Goal: Find specific page/section: Find specific page/section

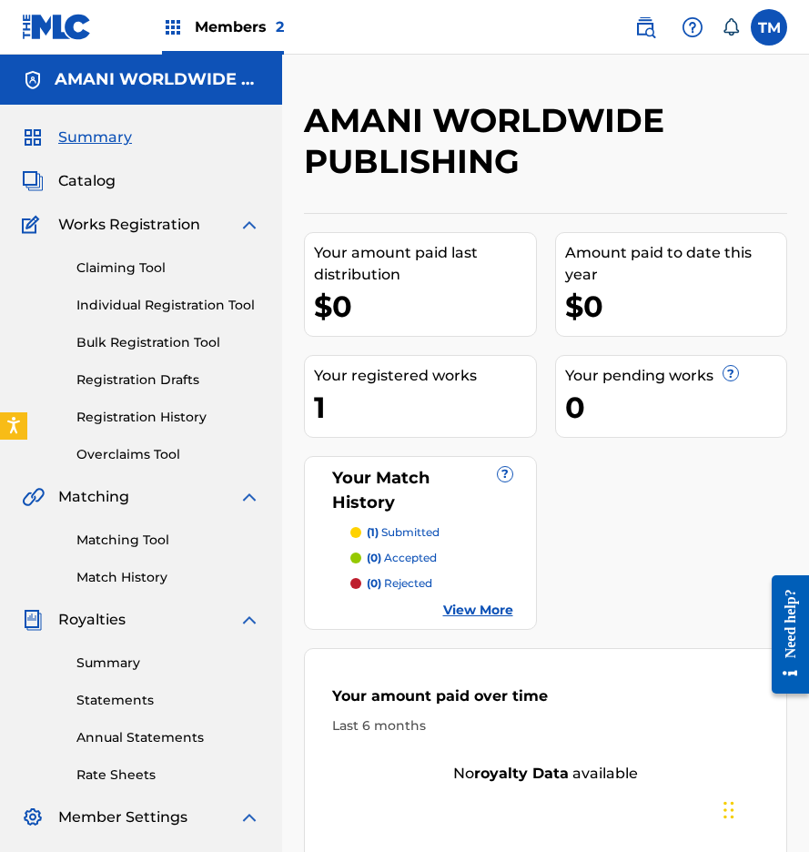
click at [477, 613] on link "View More" at bounding box center [478, 609] width 70 height 19
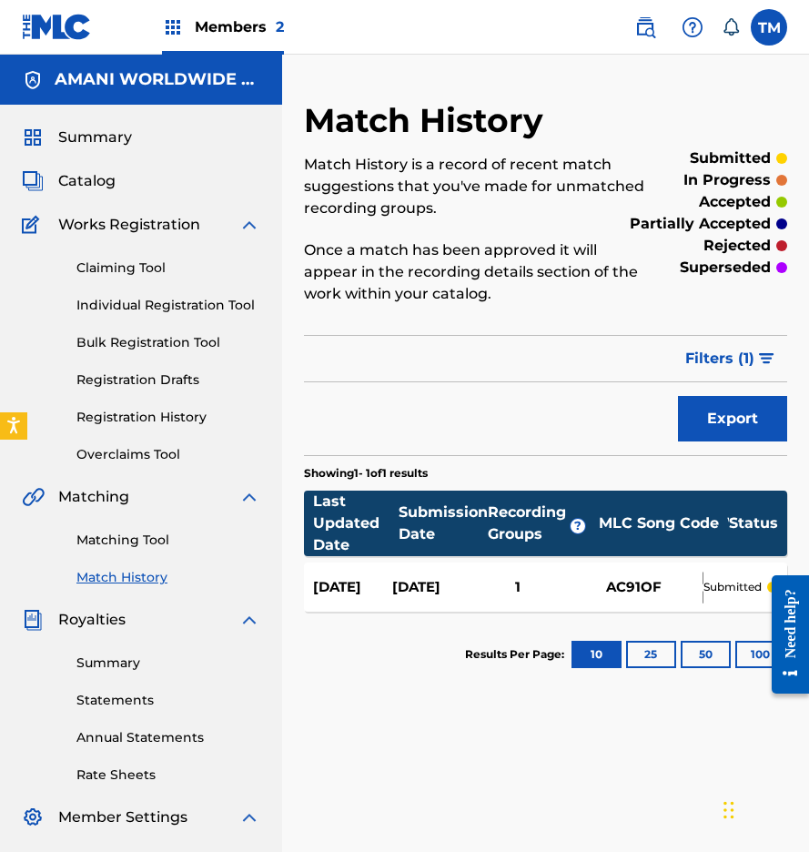
click at [134, 307] on link "Individual Registration Tool" at bounding box center [168, 305] width 184 height 19
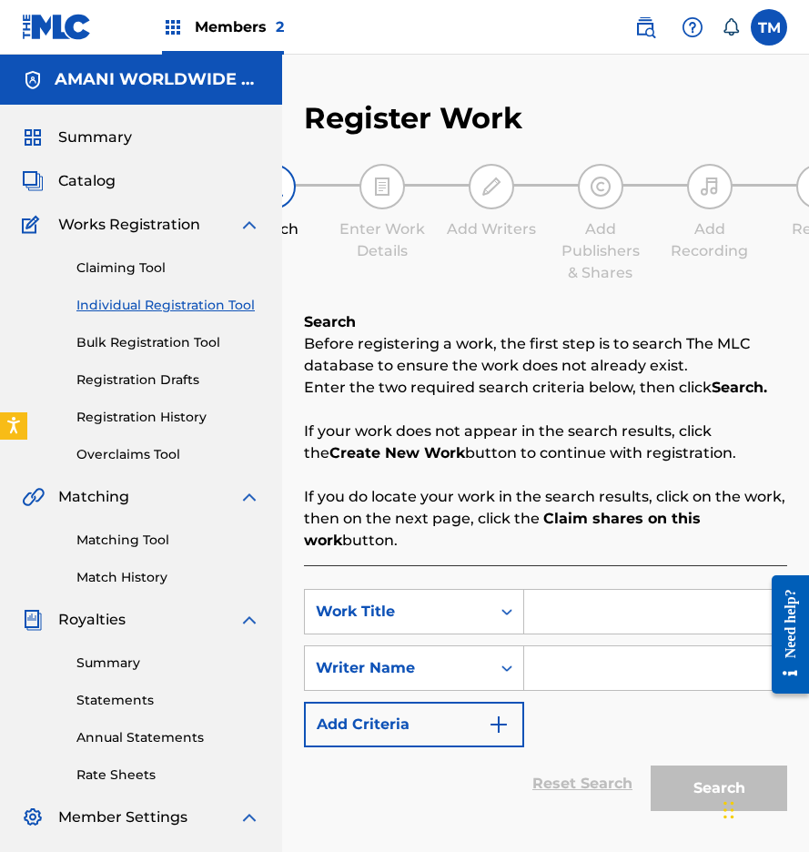
click at [140, 342] on link "Bulk Registration Tool" at bounding box center [168, 342] width 184 height 19
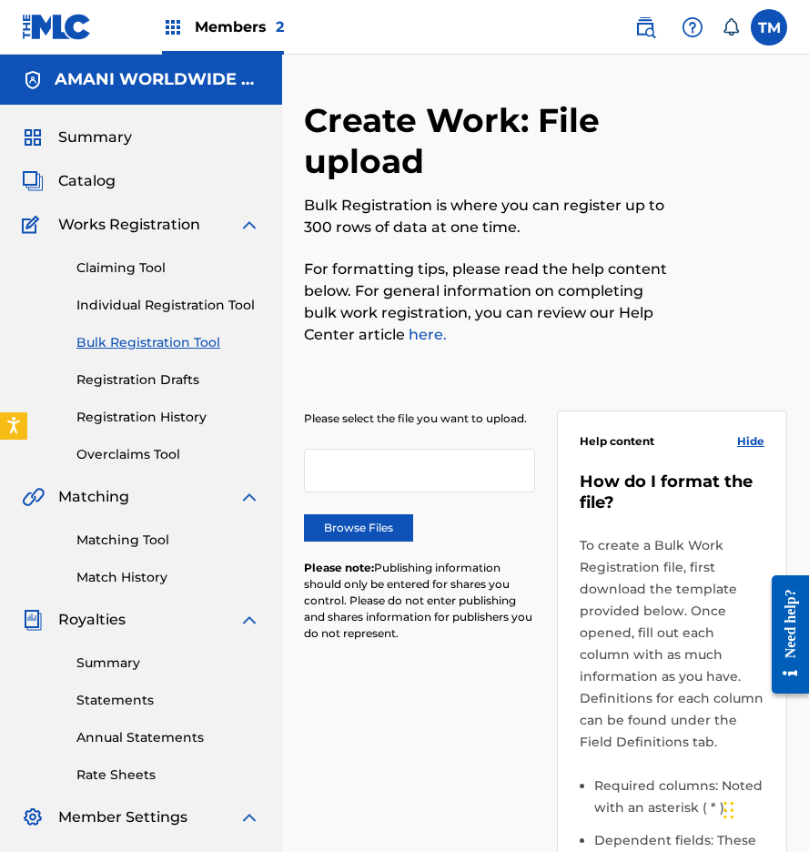
click at [155, 394] on div "Claiming Tool Individual Registration Tool Bulk Registration Tool Registration …" at bounding box center [141, 350] width 238 height 228
click at [166, 420] on link "Registration History" at bounding box center [168, 417] width 184 height 19
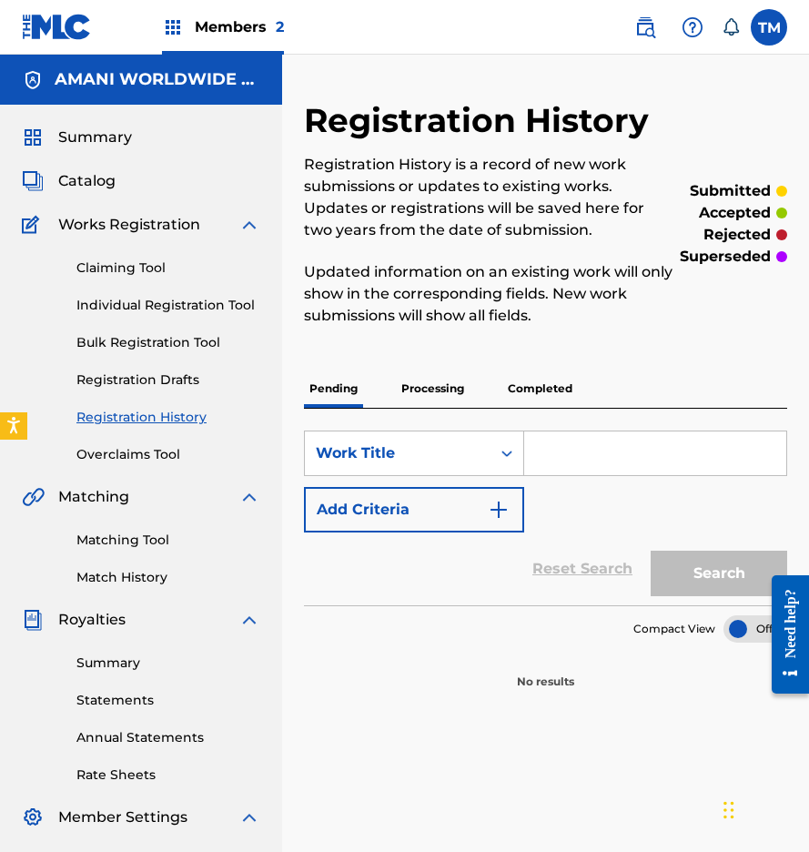
click at [157, 455] on link "Overclaims Tool" at bounding box center [168, 454] width 184 height 19
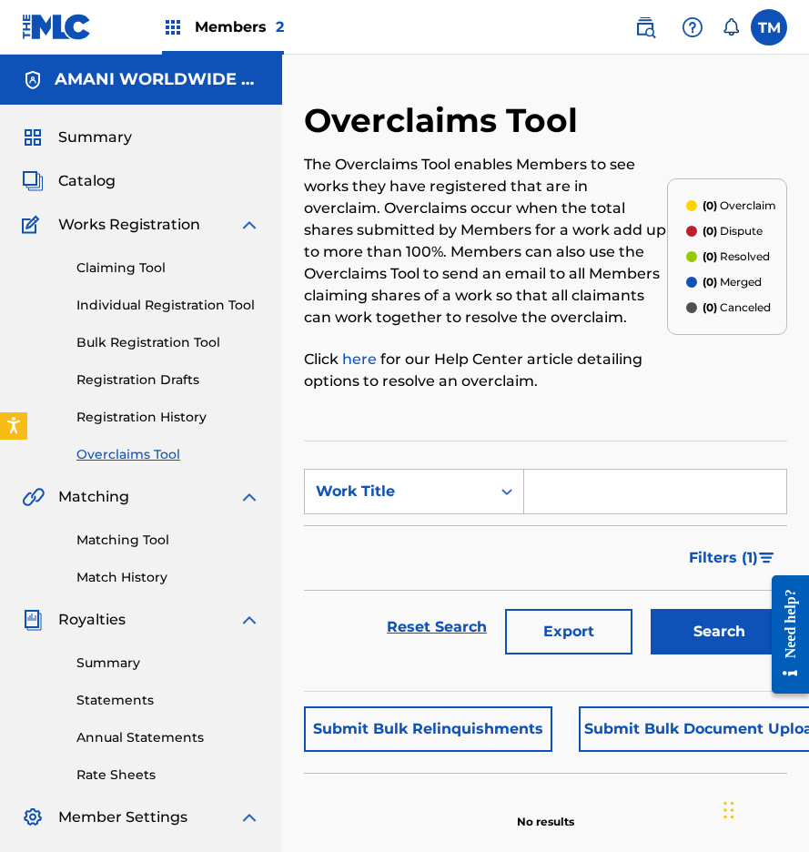
click at [144, 541] on link "Matching Tool" at bounding box center [168, 539] width 184 height 19
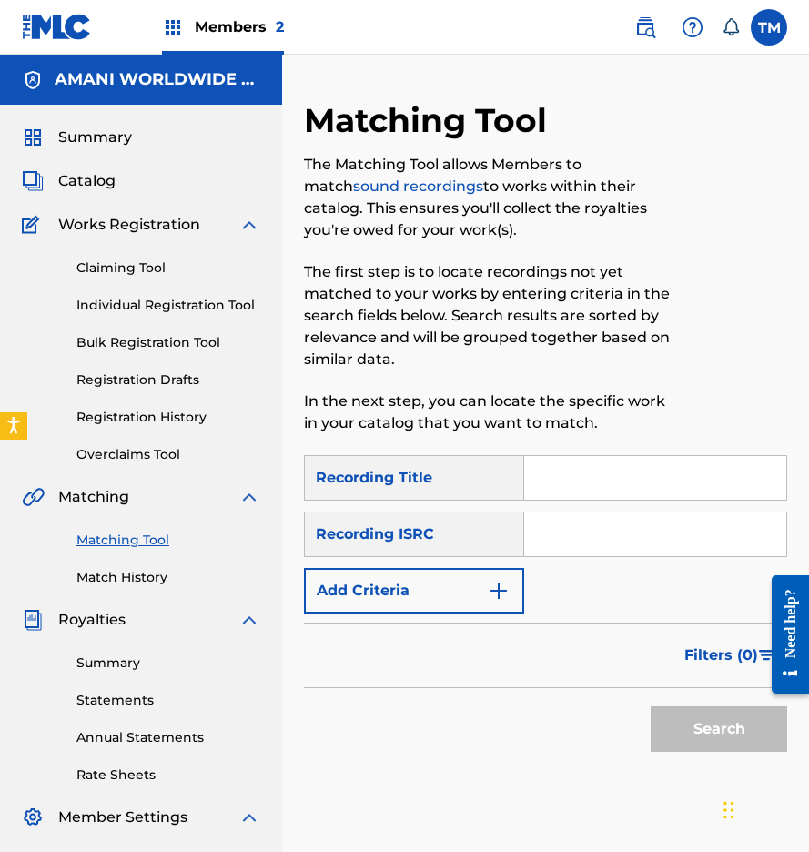
click at [95, 139] on span "Summary" at bounding box center [95, 137] width 74 height 22
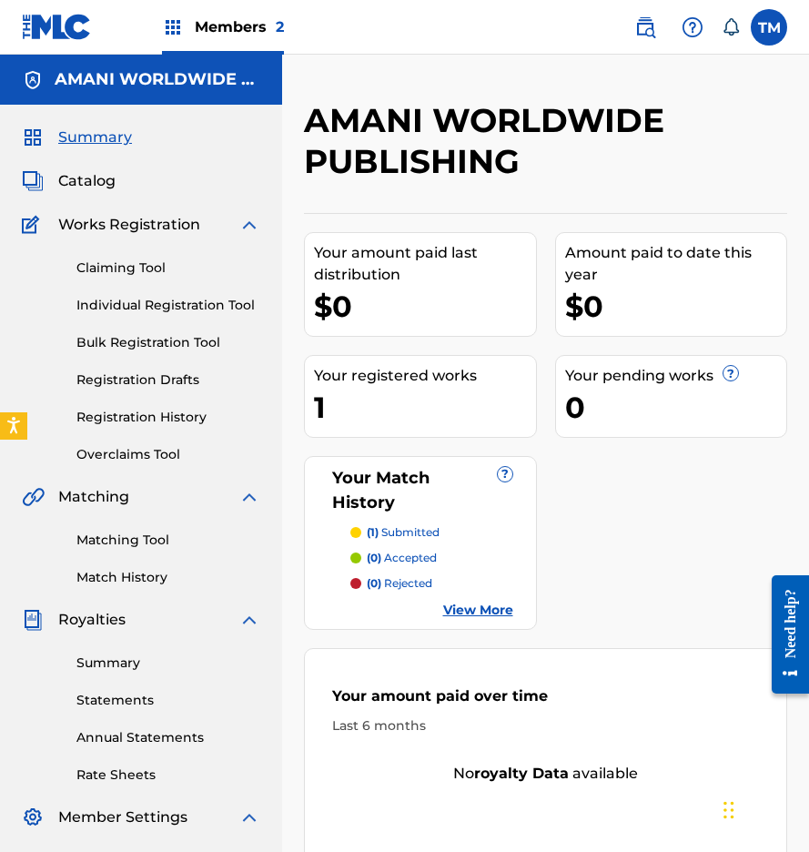
click at [93, 188] on span "Catalog" at bounding box center [86, 181] width 57 height 22
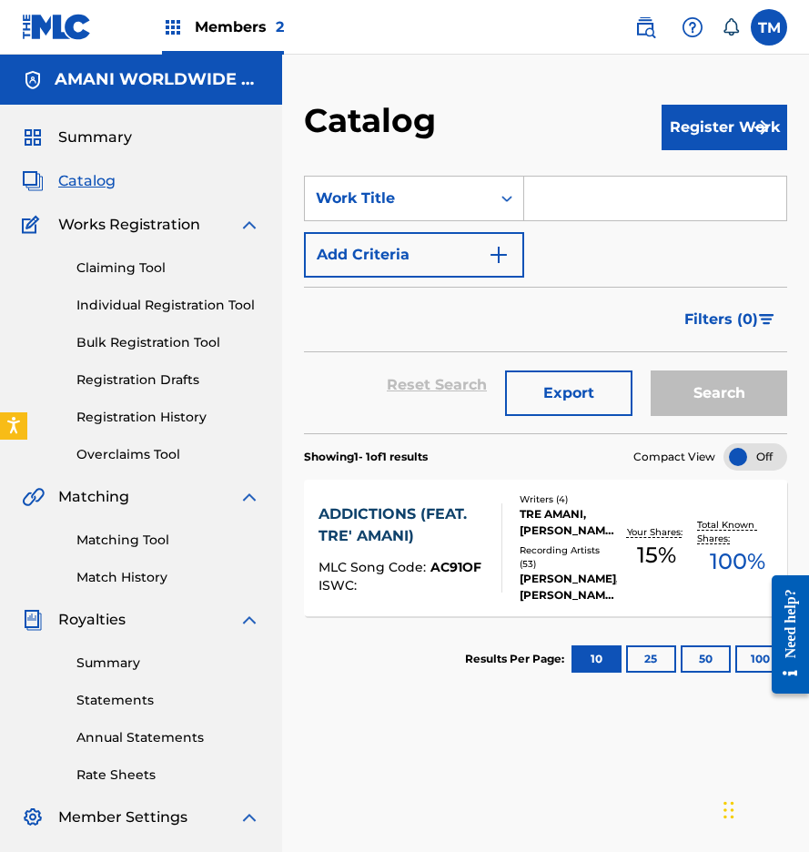
click at [551, 526] on div "TRE AMANI, [PERSON_NAME], [PERSON_NAME], [PERSON_NAME]" at bounding box center [567, 522] width 97 height 33
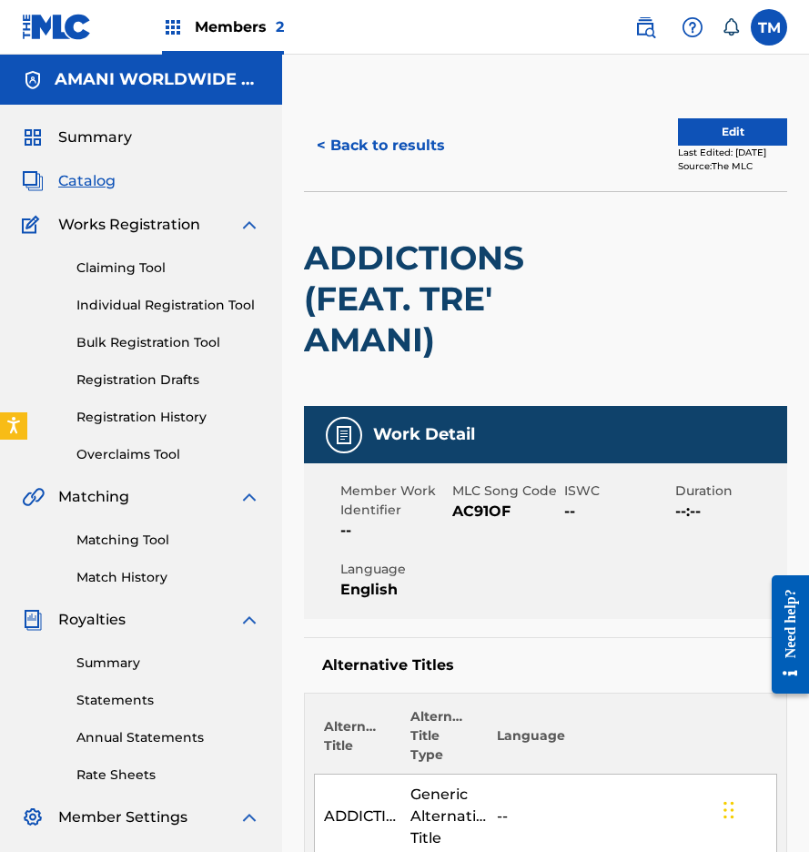
click at [412, 146] on button "< Back to results" at bounding box center [381, 145] width 154 height 45
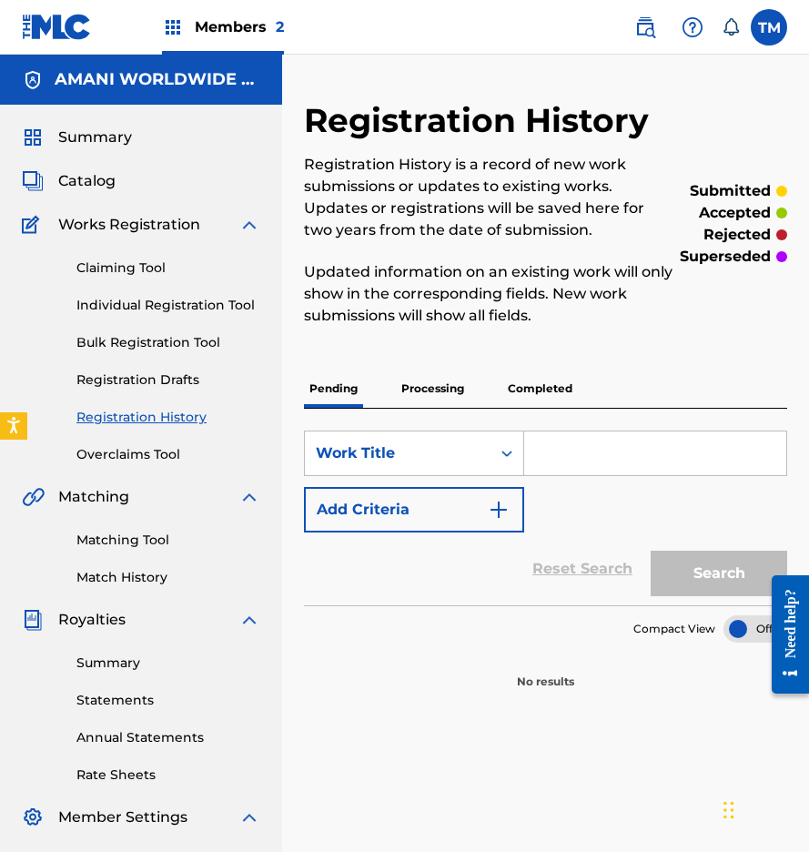
click at [549, 399] on p "Completed" at bounding box center [540, 388] width 76 height 38
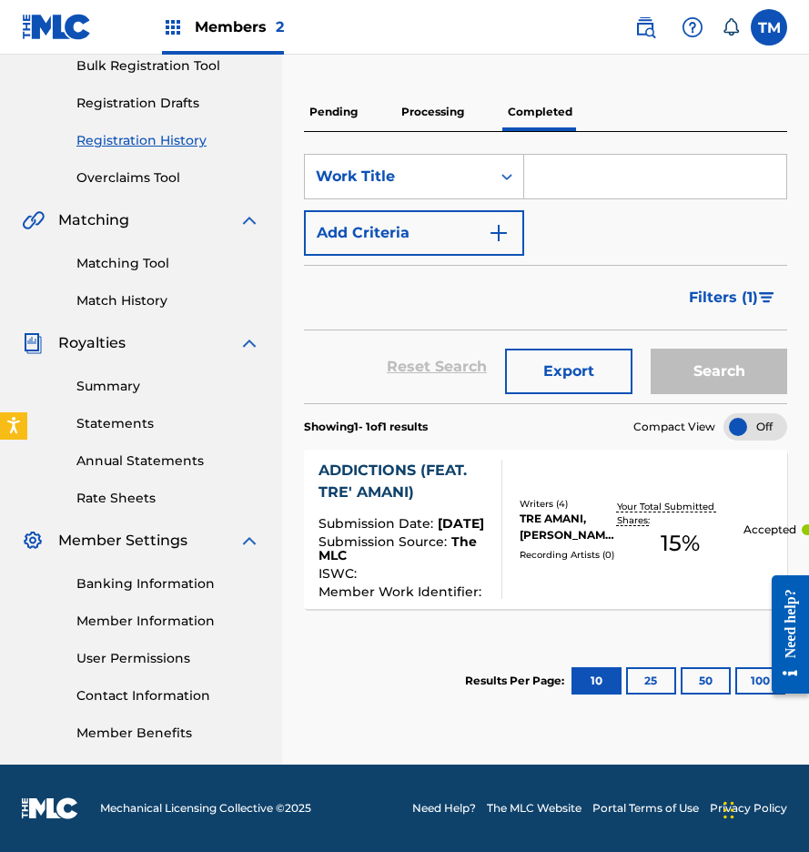
scroll to position [277, 0]
click at [121, 420] on link "Statements" at bounding box center [168, 423] width 184 height 19
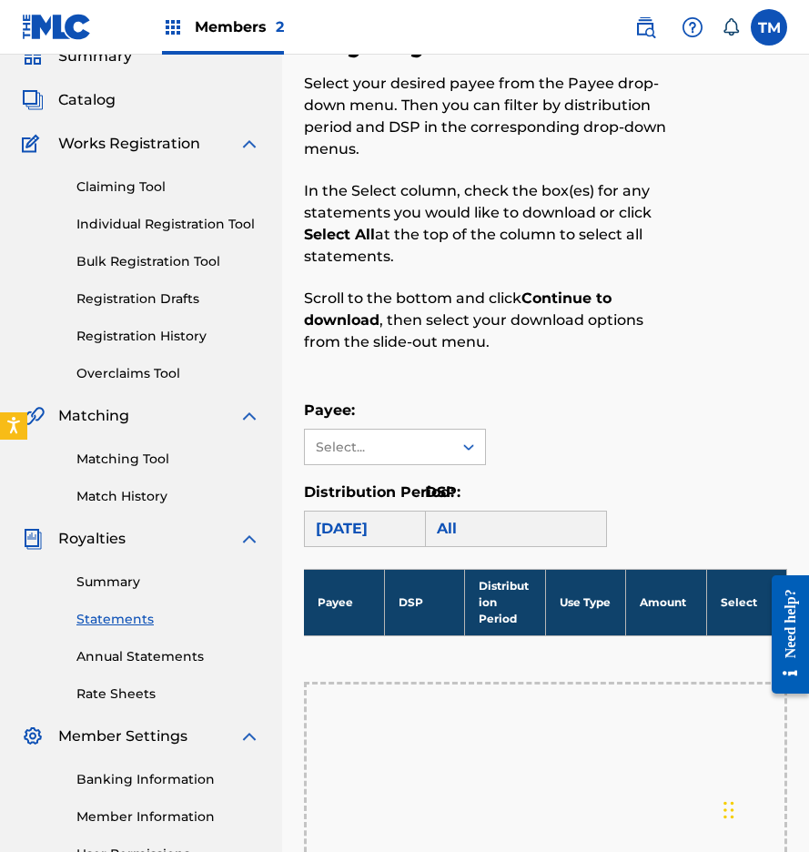
scroll to position [85, 0]
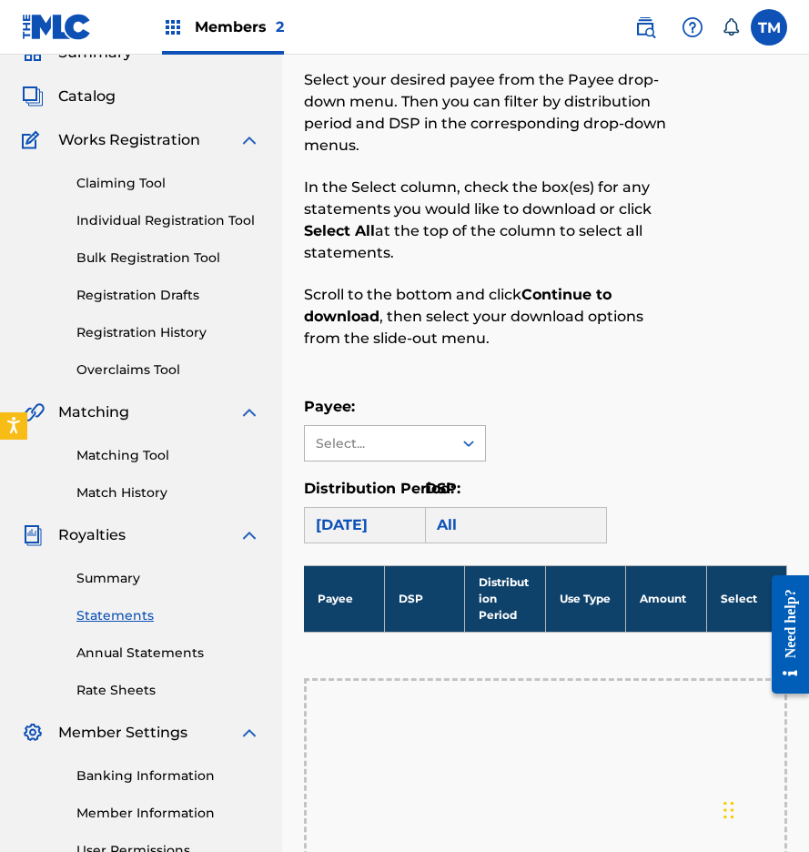
click at [469, 445] on icon at bounding box center [468, 443] width 18 height 18
click at [408, 519] on div "[DATE]" at bounding box center [395, 525] width 182 height 36
click at [461, 527] on div "All" at bounding box center [516, 525] width 182 height 36
click at [342, 613] on th "Payee" at bounding box center [344, 598] width 80 height 66
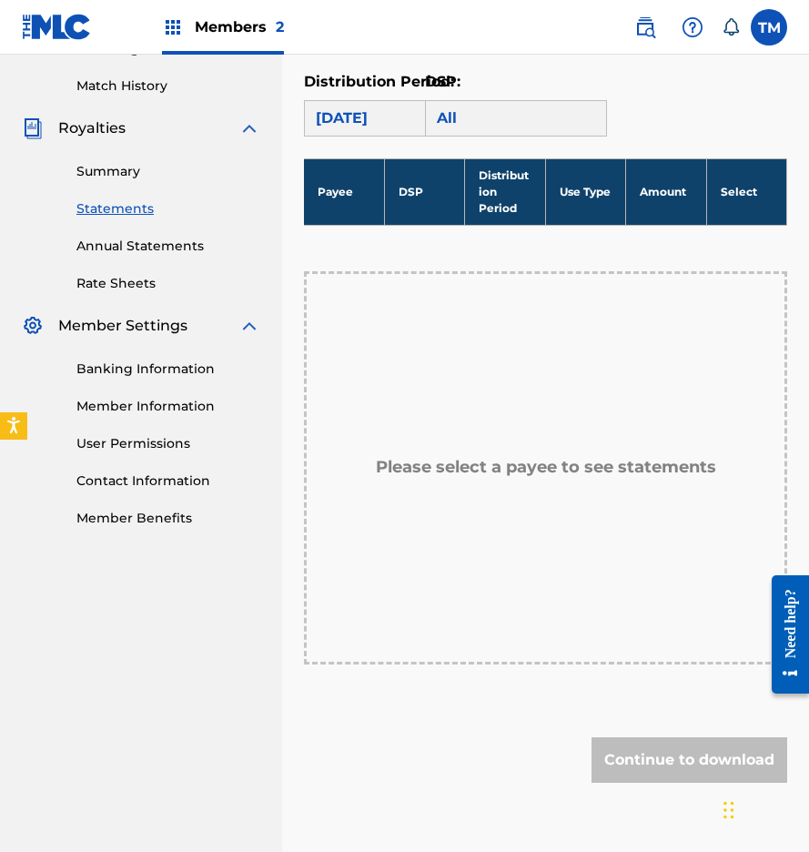
scroll to position [492, 0]
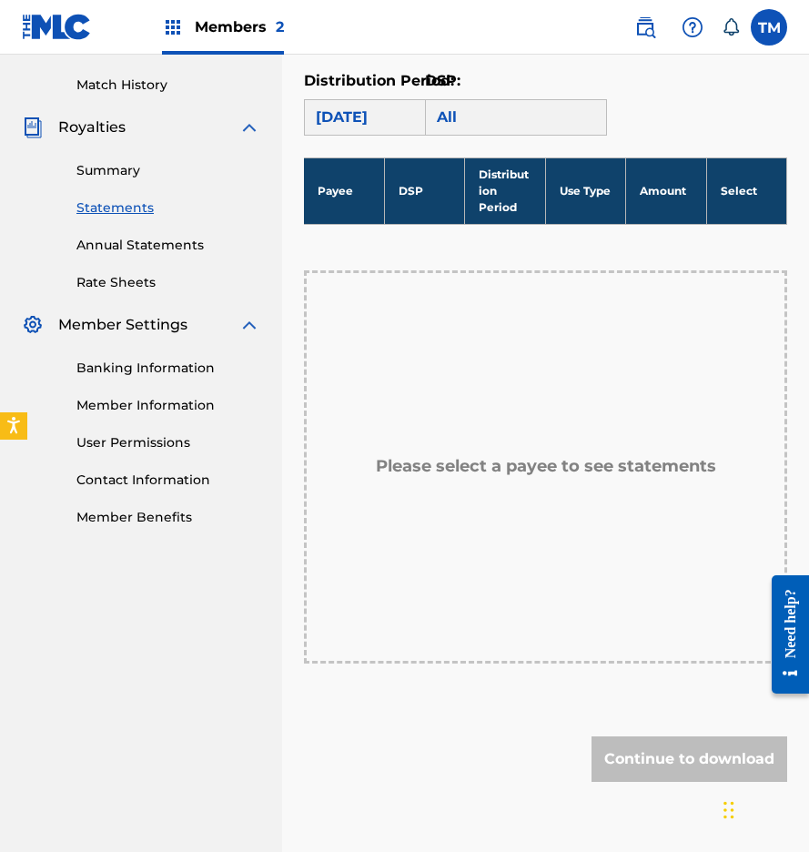
click at [394, 500] on div "Please select a payee to see statements" at bounding box center [545, 466] width 483 height 393
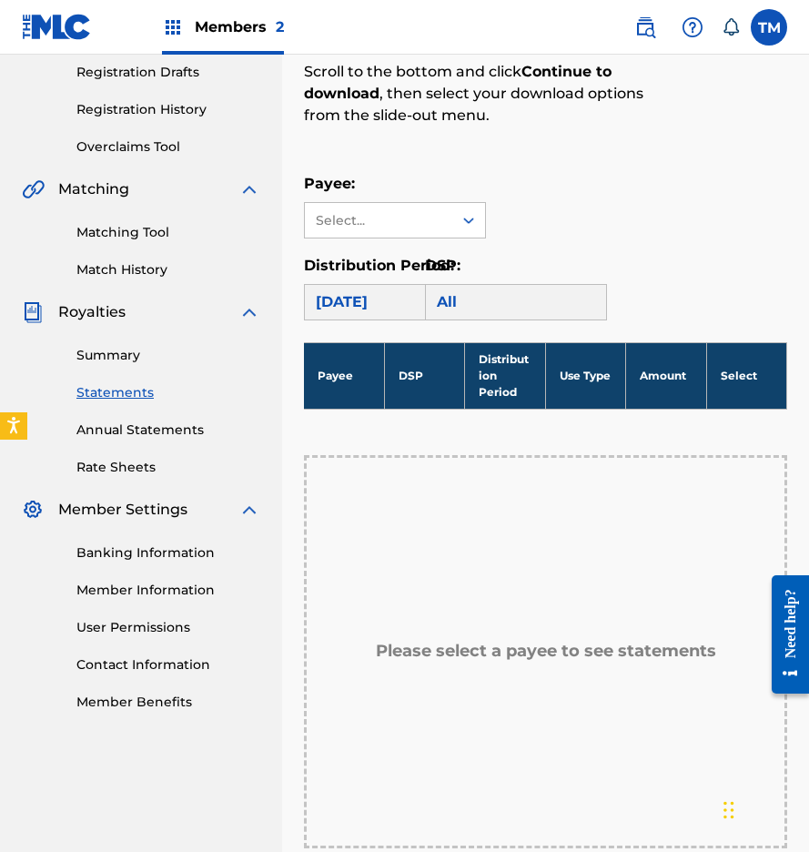
scroll to position [301, 0]
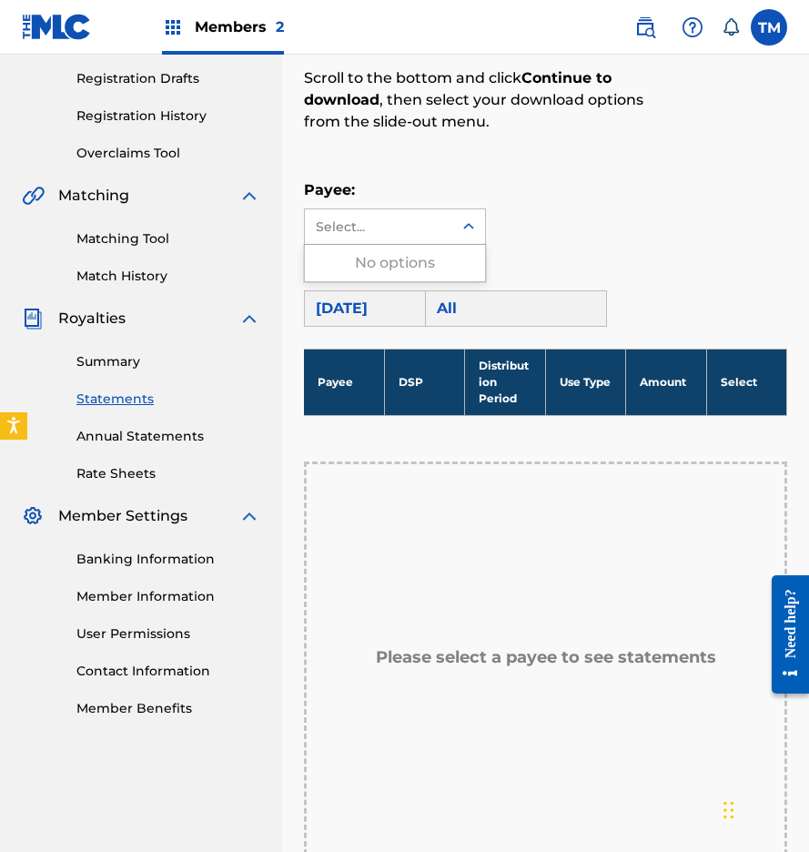
click at [443, 229] on div "Select..." at bounding box center [378, 226] width 147 height 35
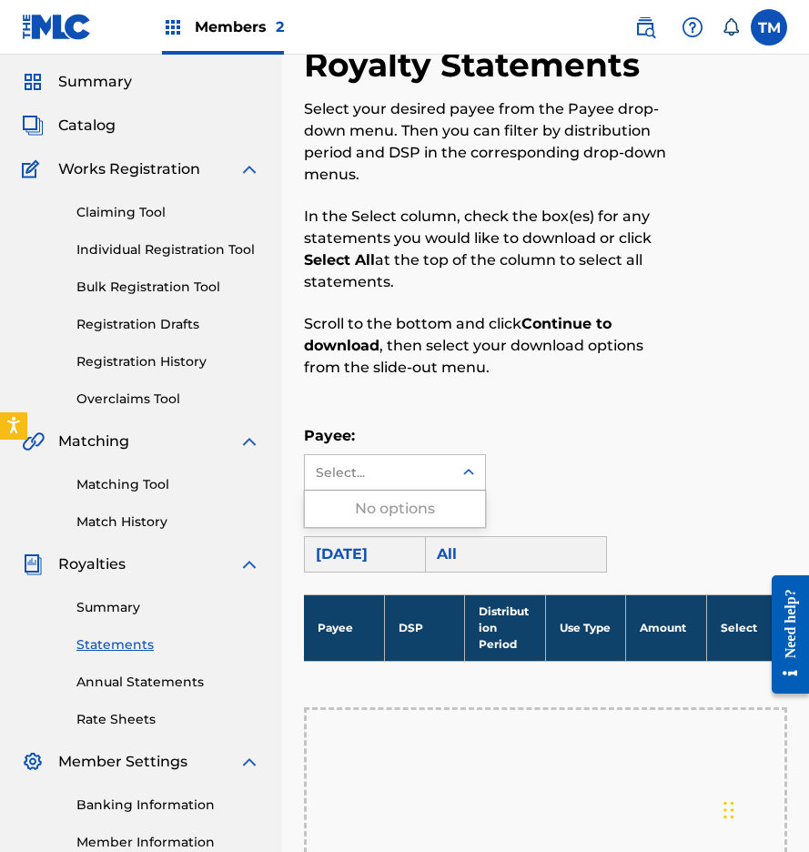
scroll to position [57, 0]
